Goal: Find specific page/section: Find specific page/section

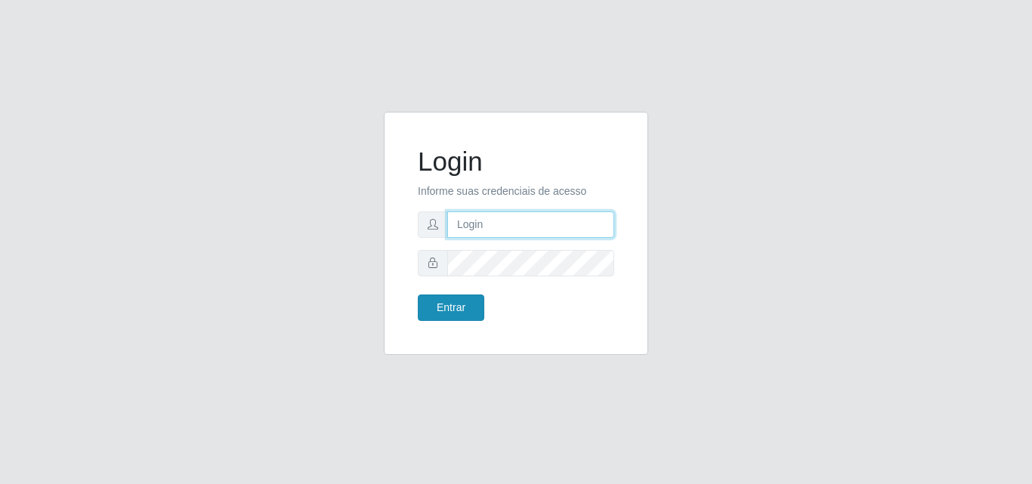
type input "[EMAIL_ADDRESS][DOMAIN_NAME]"
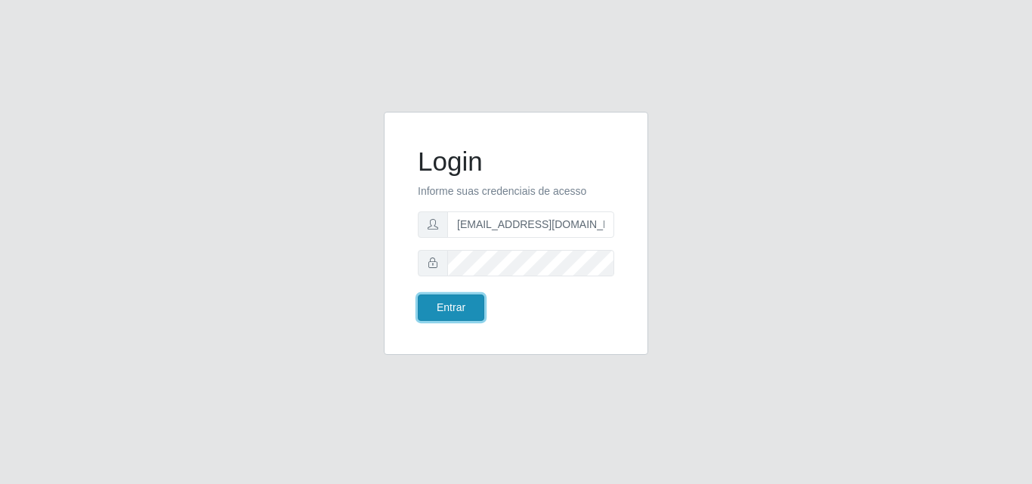
click at [447, 308] on button "Entrar" at bounding box center [451, 308] width 66 height 26
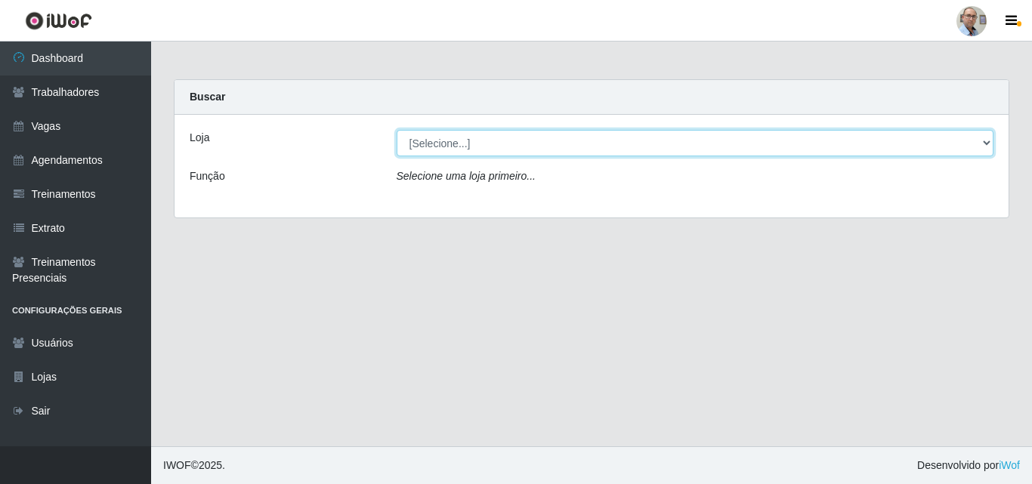
click at [950, 135] on select "[Selecione...] Mar Vermelho - Loja 04" at bounding box center [694, 143] width 597 height 26
select select "251"
click at [396, 130] on select "[Selecione...] Mar Vermelho - Loja 04" at bounding box center [694, 143] width 597 height 26
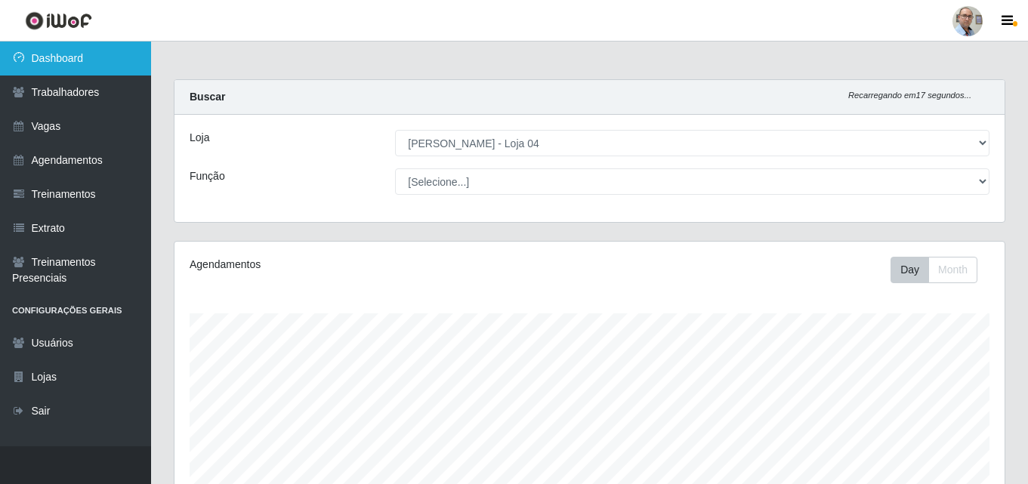
click at [60, 61] on link "Dashboard" at bounding box center [75, 59] width 151 height 34
